Goal: Task Accomplishment & Management: Use online tool/utility

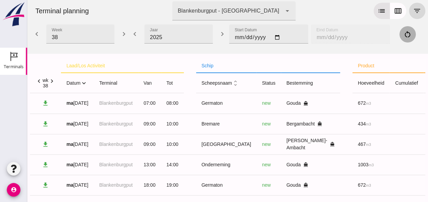
scroll to position [319, 0]
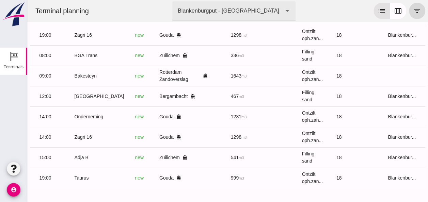
scroll to position [0, 182]
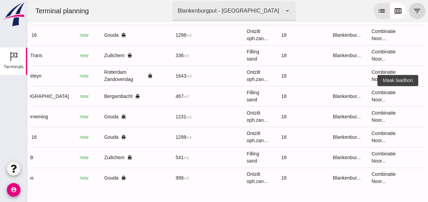
click at [428, 93] on icon "receipt_long" at bounding box center [433, 96] width 6 height 6
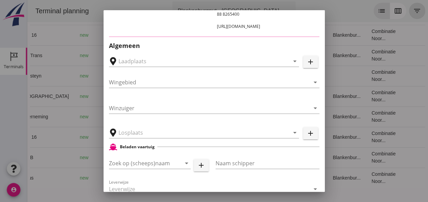
type input "Zuiddam B.V., Bergambacht"
type input "[GEOGRAPHIC_DATA]"
type input "Ko Hoeve"
type input "467"
type input "Ophoogzand (6120)"
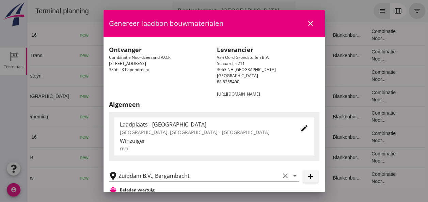
scroll to position [0, 0]
click at [307, 24] on icon "close" at bounding box center [311, 24] width 8 height 8
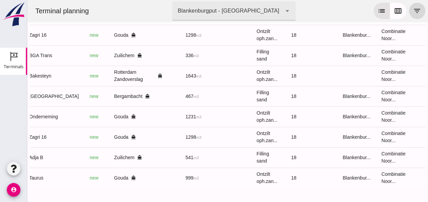
scroll to position [0, 182]
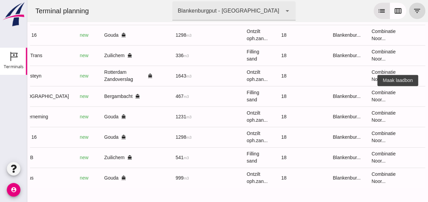
click at [428, 93] on icon "receipt_long" at bounding box center [433, 96] width 6 height 6
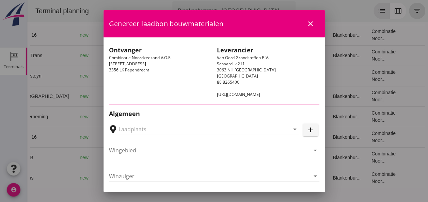
type input "Zuiddam B.V., Bergambacht"
type input "[GEOGRAPHIC_DATA]"
type input "Ko Hoeve"
type input "467"
type input "Ophoogzand (6120)"
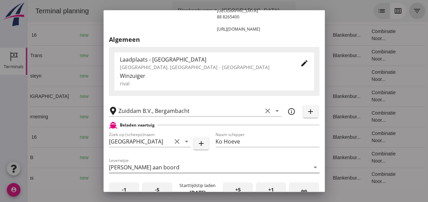
scroll to position [136, 0]
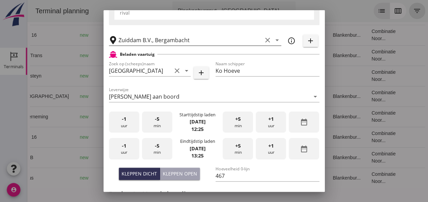
click at [264, 39] on icon "clear" at bounding box center [268, 40] width 8 height 8
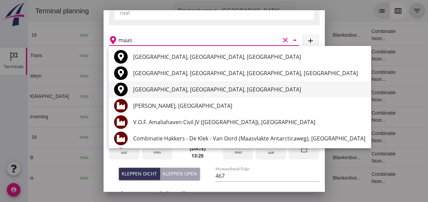
click at [193, 92] on div "[GEOGRAPHIC_DATA], [GEOGRAPHIC_DATA], [GEOGRAPHIC_DATA]" at bounding box center [249, 90] width 232 height 8
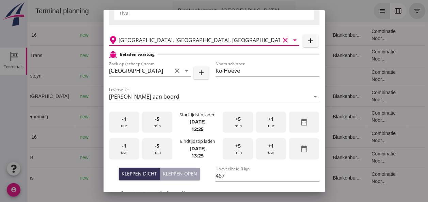
type input "[GEOGRAPHIC_DATA], [GEOGRAPHIC_DATA], [GEOGRAPHIC_DATA]"
click at [121, 128] on div "-1 uur" at bounding box center [124, 122] width 30 height 21
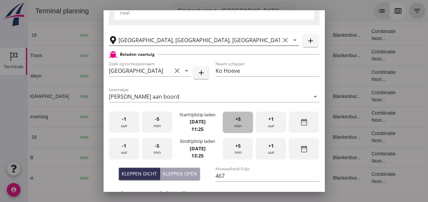
click at [237, 122] on span "+5" at bounding box center [237, 119] width 5 height 7
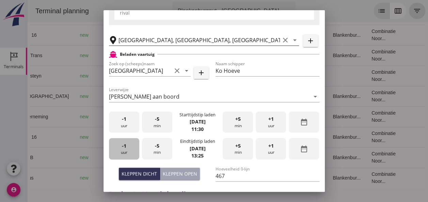
click at [125, 148] on span "-1" at bounding box center [124, 145] width 4 height 7
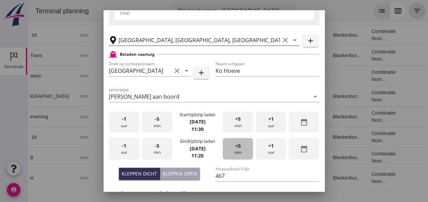
drag, startPoint x: 234, startPoint y: 149, endPoint x: 226, endPoint y: 150, distance: 9.0
click at [235, 149] on span "+5" at bounding box center [237, 145] width 5 height 7
click at [241, 144] on div "+5 min" at bounding box center [238, 148] width 30 height 21
click at [240, 144] on div "+5 min" at bounding box center [238, 148] width 30 height 21
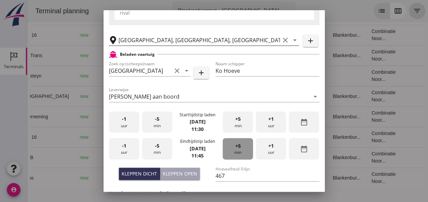
click at [240, 144] on div "+5 min" at bounding box center [238, 148] width 30 height 21
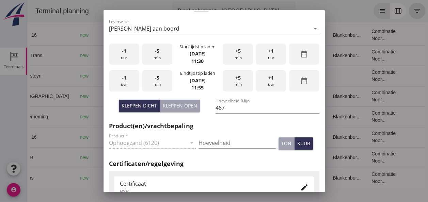
scroll to position [239, 0]
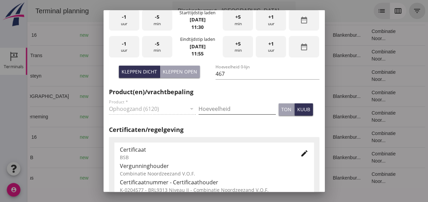
click at [200, 109] on input "Hoeveelheid" at bounding box center [237, 109] width 77 height 11
type input "467"
click at [302, 109] on div "kuub" at bounding box center [303, 109] width 13 height 7
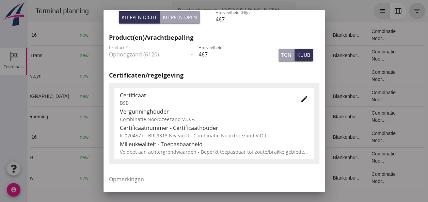
scroll to position [347, 0]
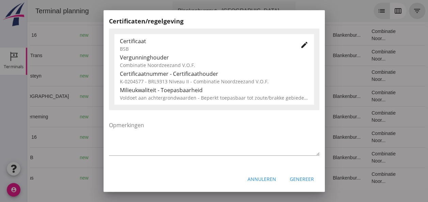
click at [298, 181] on div "Genereer" at bounding box center [302, 179] width 24 height 7
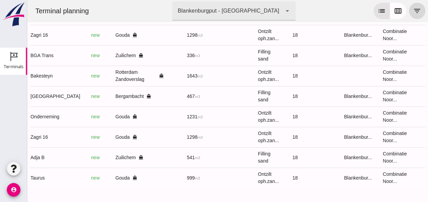
scroll to position [0, 169]
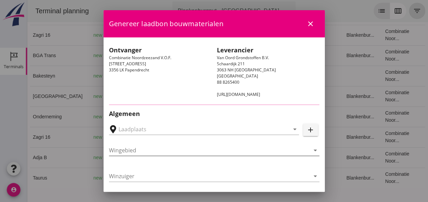
type input "Zuiddam, NTB, Zuilichem"
type input "Adja B"
type input "Dingemans Bezooyen"
type input "541"
type input "Ophoogzand (6120)"
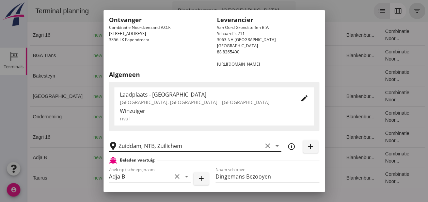
scroll to position [41, 0]
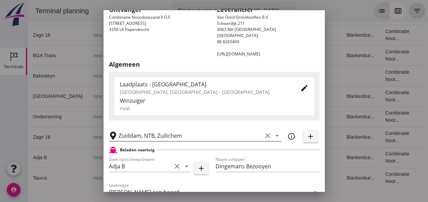
click at [264, 134] on icon "clear" at bounding box center [268, 136] width 8 height 8
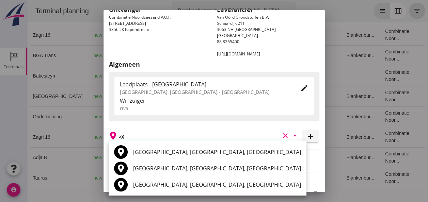
type input "s"
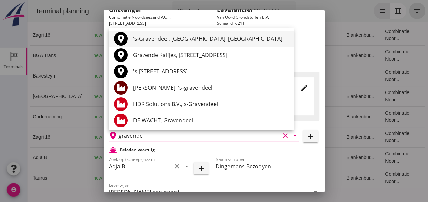
click at [230, 40] on div "'s-Gravendeel, [GEOGRAPHIC_DATA], [GEOGRAPHIC_DATA]" at bounding box center [210, 39] width 155 height 8
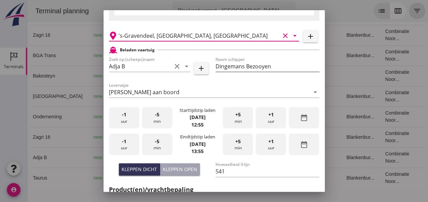
scroll to position [143, 0]
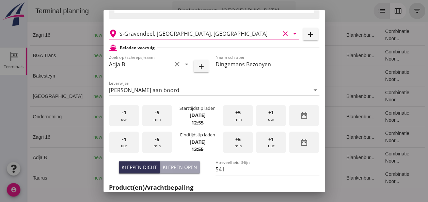
type input "'s-Gravendeel, [GEOGRAPHIC_DATA], [GEOGRAPHIC_DATA]"
drag, startPoint x: 119, startPoint y: 112, endPoint x: 158, endPoint y: 108, distance: 39.1
click at [123, 111] on div "-1 uur" at bounding box center [124, 115] width 30 height 21
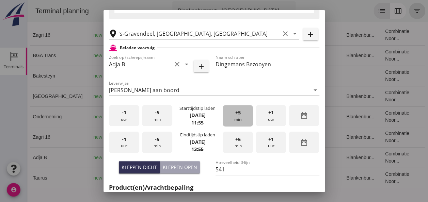
click at [226, 110] on div "+5 min" at bounding box center [238, 115] width 30 height 21
drag, startPoint x: 123, startPoint y: 141, endPoint x: 127, endPoint y: 141, distance: 4.4
click at [124, 141] on span "-1" at bounding box center [124, 139] width 4 height 7
drag, startPoint x: 124, startPoint y: 141, endPoint x: 128, endPoint y: 141, distance: 3.7
click at [125, 141] on span "-1" at bounding box center [124, 139] width 4 height 7
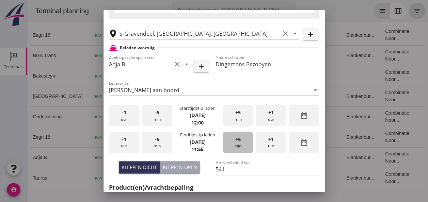
drag, startPoint x: 236, startPoint y: 141, endPoint x: 147, endPoint y: 126, distance: 90.9
click at [235, 141] on span "+5" at bounding box center [237, 139] width 5 height 7
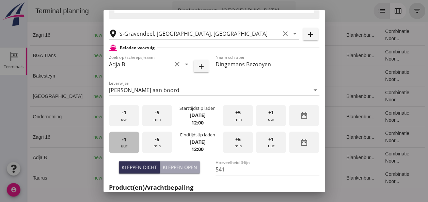
click at [119, 137] on div "-1 uur" at bounding box center [124, 142] width 30 height 21
drag, startPoint x: 131, startPoint y: 147, endPoint x: 159, endPoint y: 143, distance: 28.2
click at [131, 146] on div "-1 uur" at bounding box center [124, 142] width 30 height 21
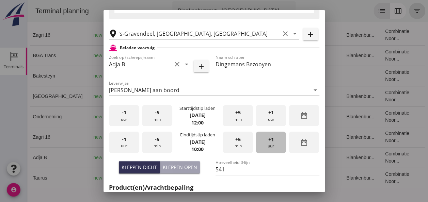
click at [263, 143] on div "+1 uur" at bounding box center [271, 142] width 30 height 21
click at [263, 142] on div "+1 uur" at bounding box center [271, 142] width 30 height 21
click at [231, 141] on div "+5 min" at bounding box center [238, 142] width 30 height 21
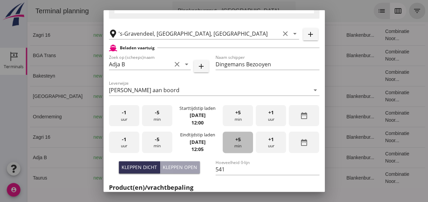
click at [231, 141] on div "+5 min" at bounding box center [238, 142] width 30 height 21
click at [231, 140] on div "+5 min" at bounding box center [238, 142] width 30 height 21
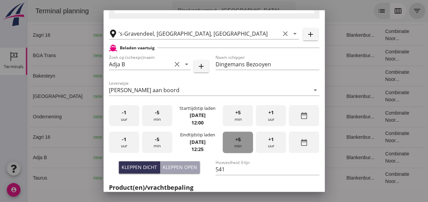
click at [231, 140] on div "+5 min" at bounding box center [238, 142] width 30 height 21
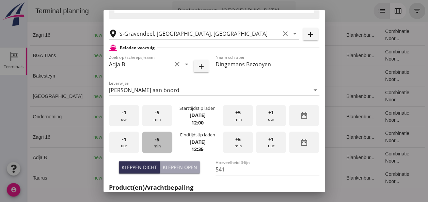
drag, startPoint x: 157, startPoint y: 142, endPoint x: 175, endPoint y: 141, distance: 17.7
click at [161, 141] on div "-5 min" at bounding box center [157, 142] width 30 height 21
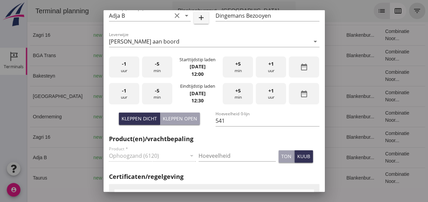
scroll to position [211, 0]
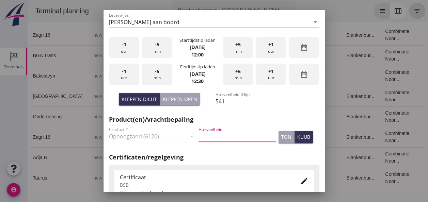
click at [217, 139] on input "Hoeveelheid" at bounding box center [237, 136] width 77 height 11
type input "541"
click at [301, 139] on div "kuub" at bounding box center [303, 137] width 13 height 7
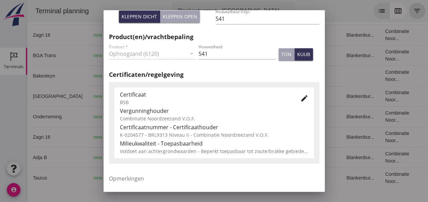
scroll to position [347, 0]
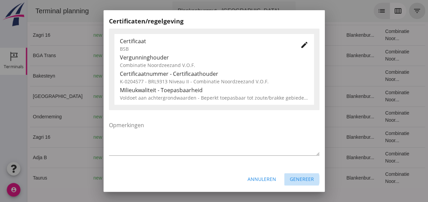
click at [295, 182] on div "Genereer" at bounding box center [302, 179] width 24 height 7
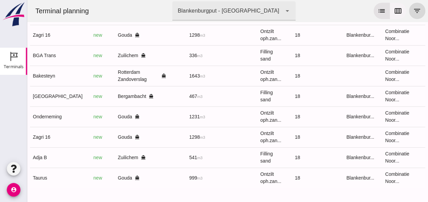
click at [395, 13] on icon "calendar_view_week" at bounding box center [398, 11] width 8 height 8
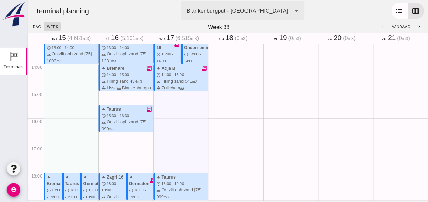
scroll to position [395, 0]
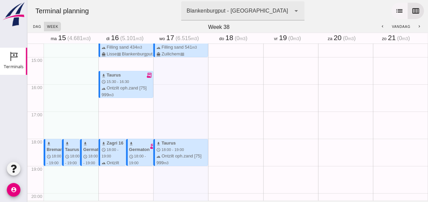
click at [396, 13] on icon "list" at bounding box center [400, 11] width 8 height 8
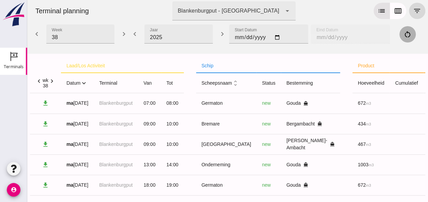
click at [83, 84] on icon "expand_more" at bounding box center [83, 83] width 7 height 7
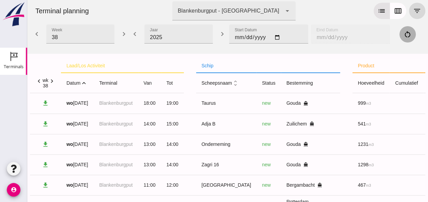
click at [85, 84] on icon "expand_less" at bounding box center [83, 83] width 7 height 7
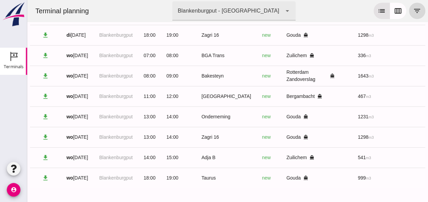
scroll to position [319, 0]
click at [394, 8] on icon "calendar_view_week" at bounding box center [398, 11] width 8 height 8
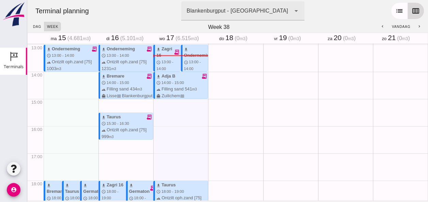
scroll to position [354, 0]
